Goal: Task Accomplishment & Management: Use online tool/utility

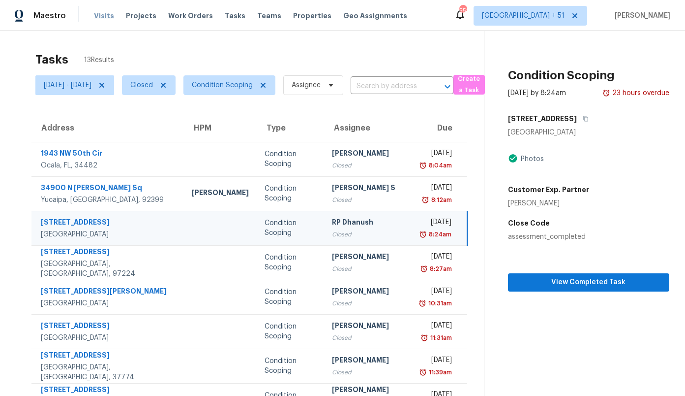
click at [99, 16] on span "Visits" at bounding box center [104, 16] width 20 height 10
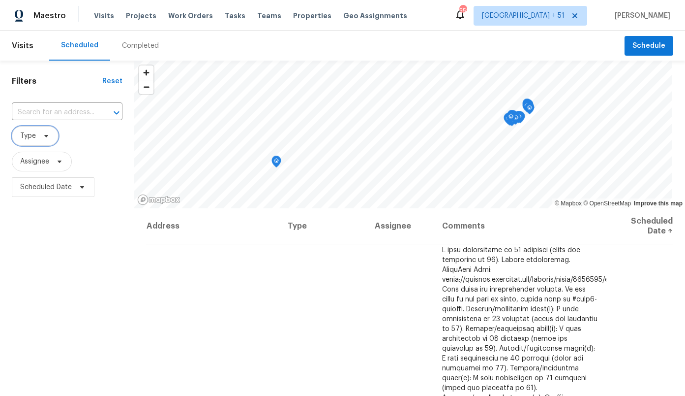
click at [32, 139] on span "Type" at bounding box center [28, 136] width 16 height 10
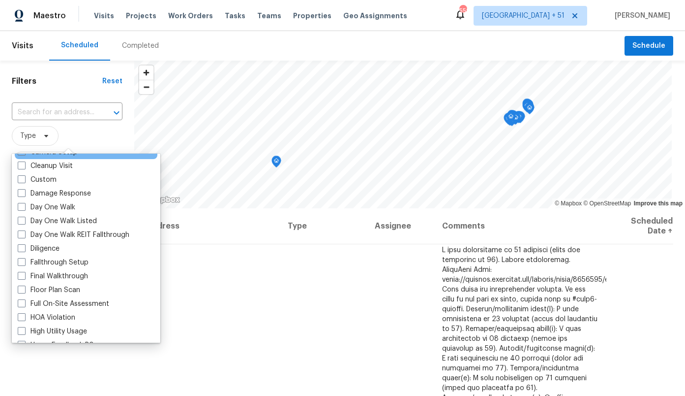
scroll to position [311, 0]
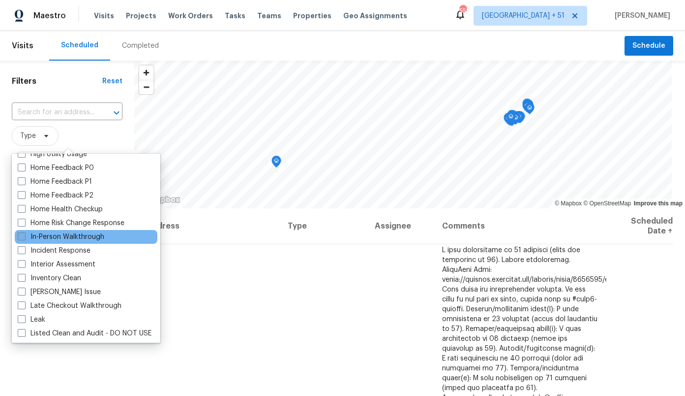
click at [76, 240] on label "In-Person Walkthrough" at bounding box center [61, 237] width 87 height 10
click at [24, 238] on input "In-Person Walkthrough" at bounding box center [21, 235] width 6 height 6
checkbox input "true"
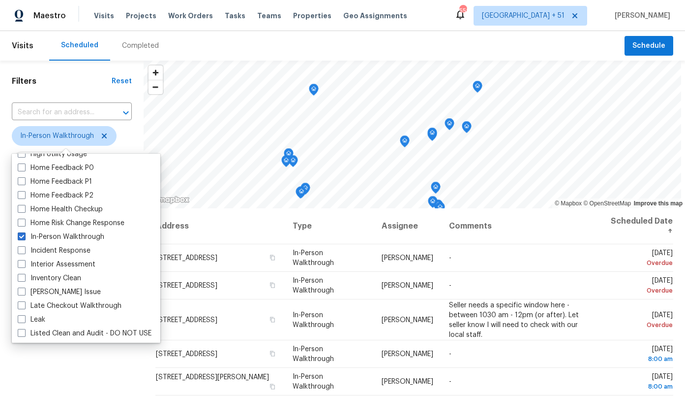
click at [74, 364] on div "Filters Reset ​ In-Person Walkthrough Assignee Scheduled Date" at bounding box center [72, 293] width 144 height 464
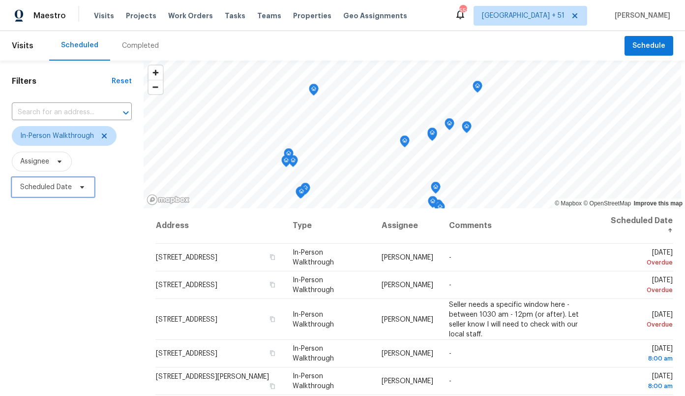
click at [35, 187] on span "Scheduled Date" at bounding box center [46, 187] width 52 height 10
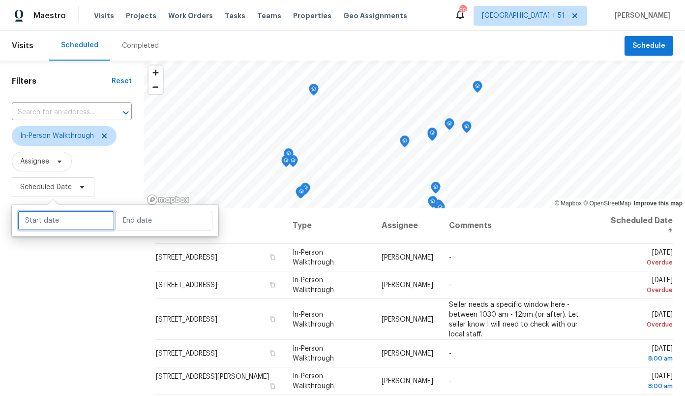
click at [55, 223] on input "text" at bounding box center [66, 221] width 97 height 20
select select "9"
select select "2025"
select select "10"
select select "2025"
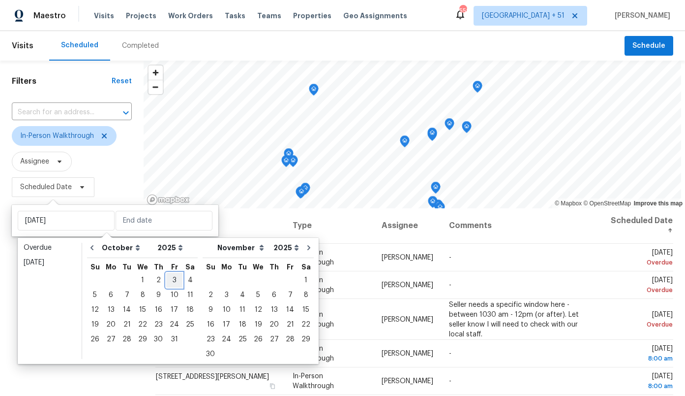
click at [174, 281] on div "3" at bounding box center [174, 280] width 16 height 14
type input "[DATE]"
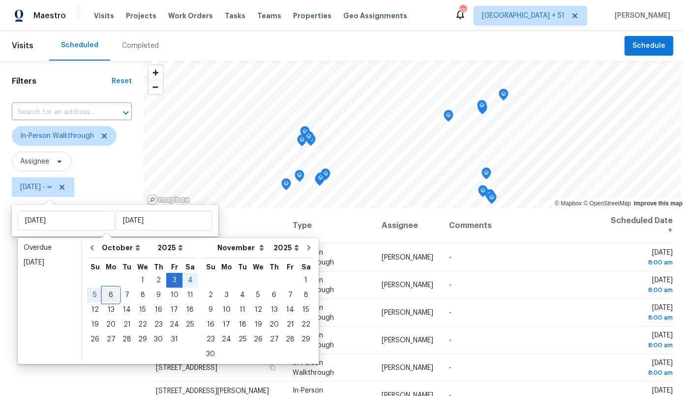
click at [112, 297] on div "6" at bounding box center [111, 295] width 16 height 14
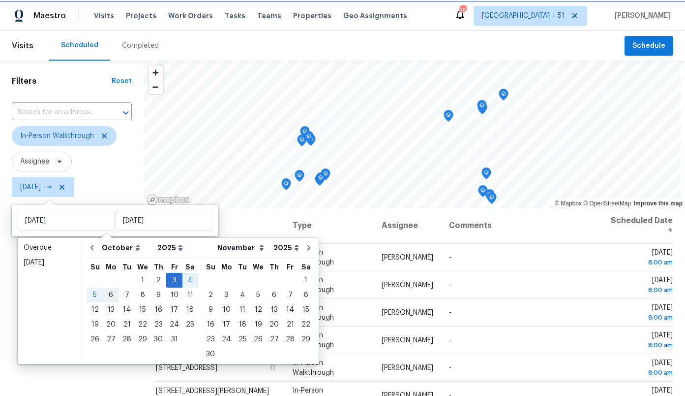
type input "[DATE]"
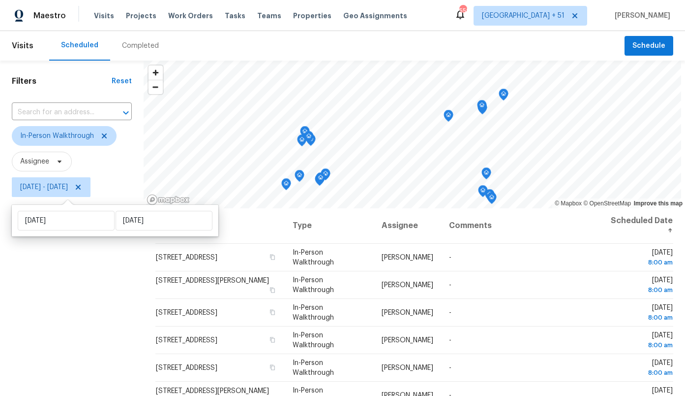
click at [92, 306] on div "Filters Reset ​ In-Person Walkthrough Assignee [DATE] - [DATE]" at bounding box center [72, 293] width 144 height 464
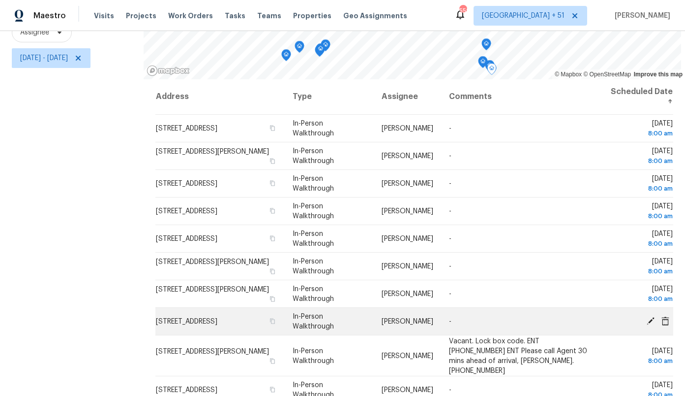
scroll to position [304, 0]
